Goal: Information Seeking & Learning: Compare options

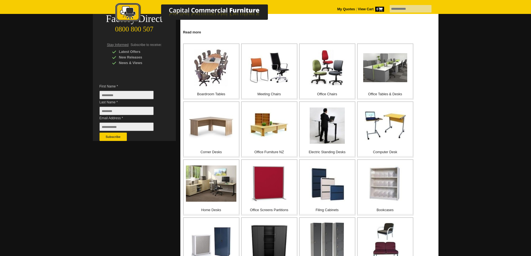
scroll to position [112, 0]
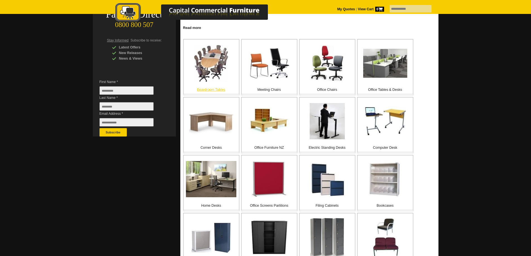
click at [209, 89] on p "Boardroom Tables" at bounding box center [211, 90] width 55 height 6
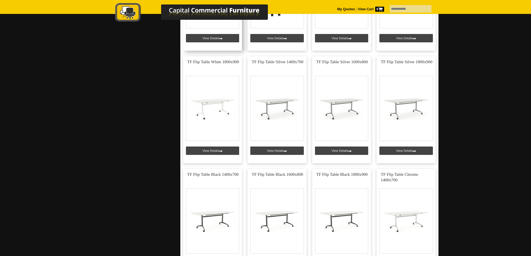
scroll to position [1248, 0]
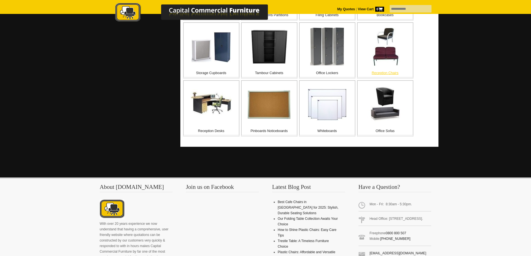
scroll to position [307, 0]
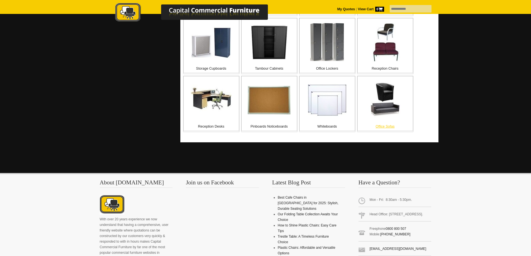
click at [389, 123] on div "Office Sofas" at bounding box center [385, 103] width 56 height 55
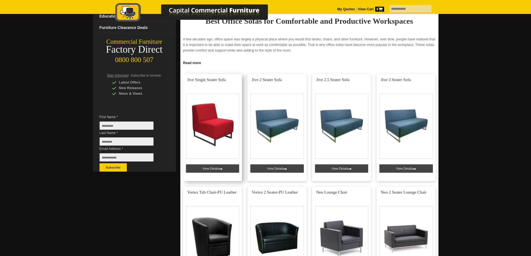
scroll to position [84, 0]
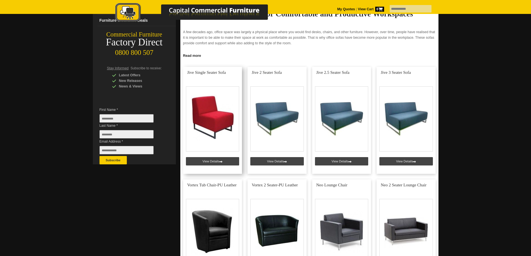
click at [212, 161] on link at bounding box center [212, 120] width 59 height 107
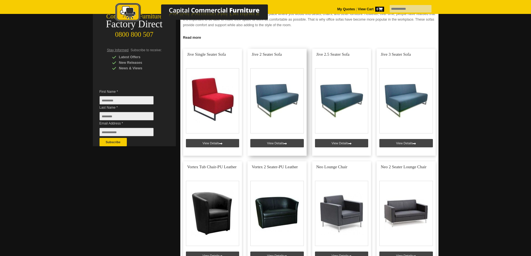
scroll to position [112, 0]
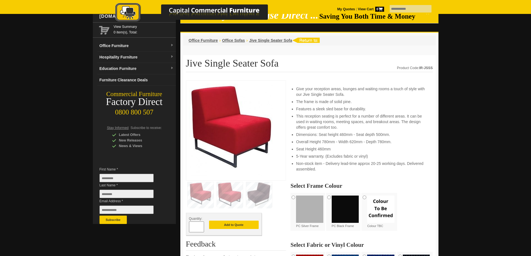
scroll to position [56, 0]
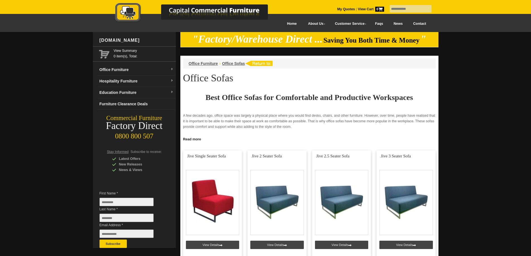
scroll to position [112, 0]
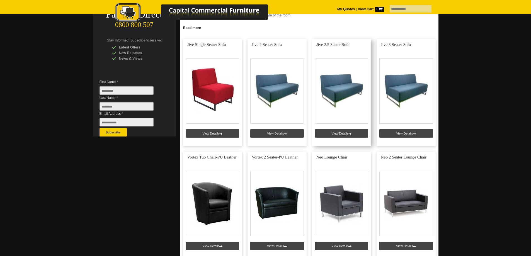
click at [337, 130] on link at bounding box center [341, 92] width 59 height 107
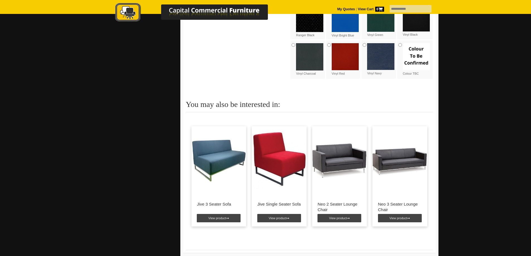
scroll to position [251, 0]
